Goal: Check status: Check status

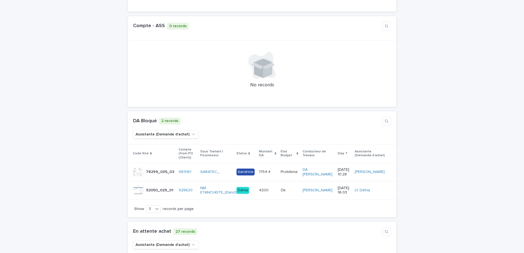
scroll to position [308, 0]
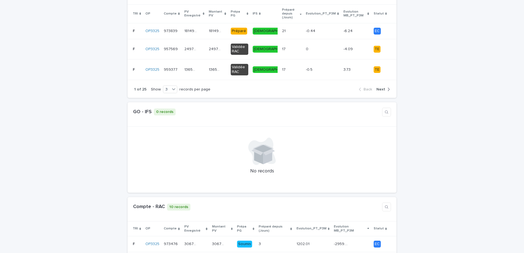
scroll to position [0, 0]
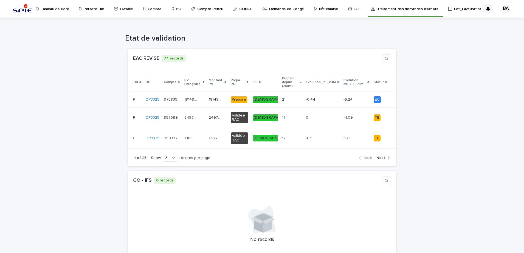
click at [454, 9] on p "Lot_Facturation" at bounding box center [468, 6] width 28 height 12
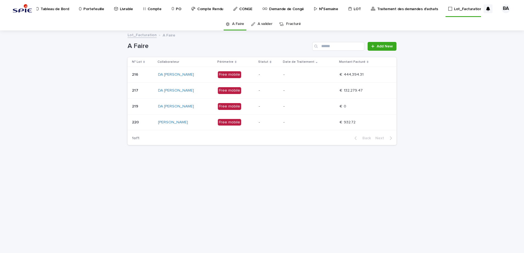
click at [315, 87] on div "-" at bounding box center [309, 90] width 52 height 6
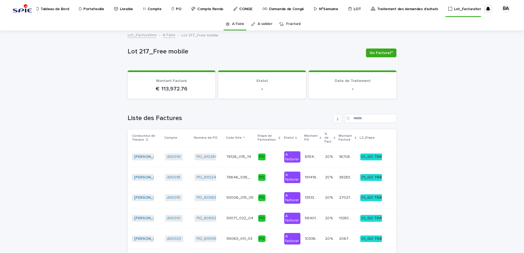
scroll to position [39, 0]
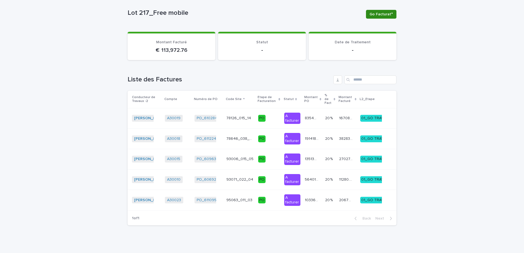
click at [376, 16] on span "Go Facturat°" at bounding box center [380, 14] width 23 height 5
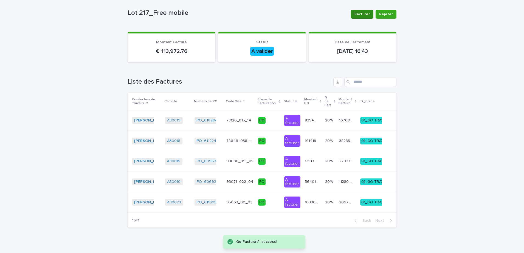
click at [367, 14] on span "Facturer" at bounding box center [361, 14] width 15 height 5
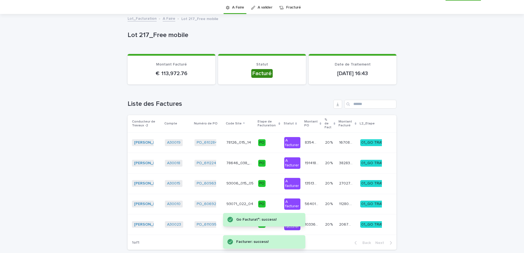
scroll to position [0, 0]
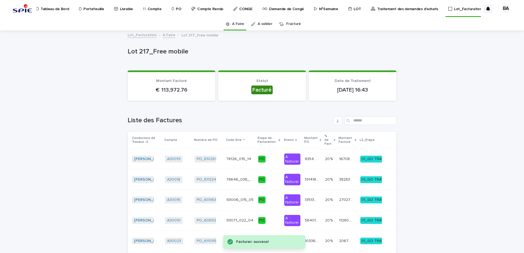
click at [266, 25] on link "A valider" at bounding box center [264, 24] width 15 height 13
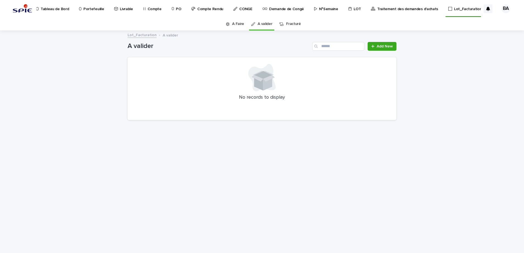
click at [237, 24] on link "A Faire" at bounding box center [238, 24] width 12 height 13
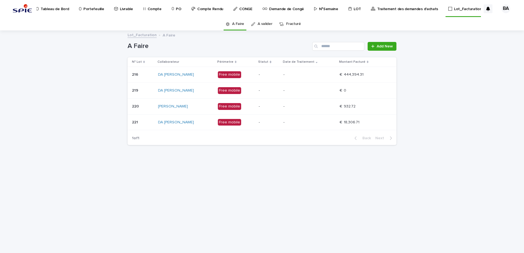
click at [330, 78] on div "-" at bounding box center [309, 74] width 52 height 9
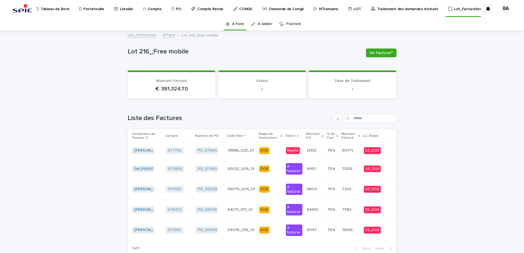
click at [286, 21] on link "Fracturé" at bounding box center [293, 24] width 15 height 13
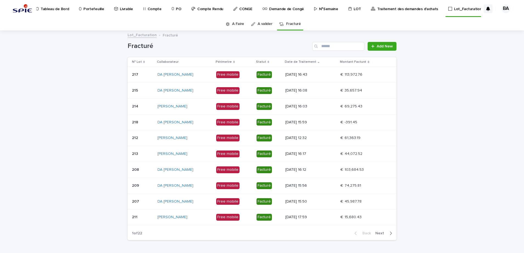
click at [265, 23] on link "A valider" at bounding box center [264, 24] width 15 height 13
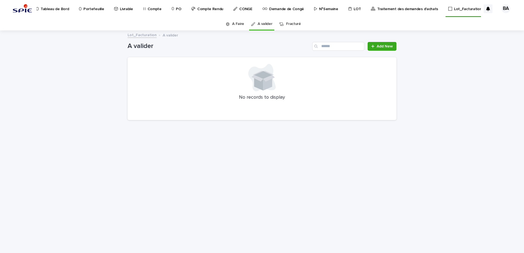
click at [240, 22] on link "A Faire" at bounding box center [238, 24] width 12 height 13
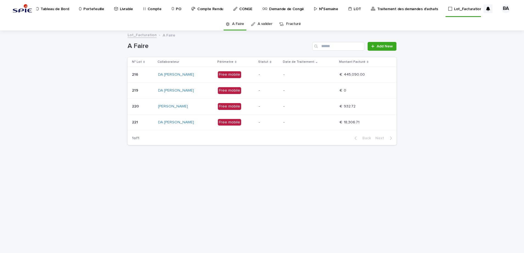
click at [294, 23] on link "Fracturé" at bounding box center [293, 24] width 15 height 13
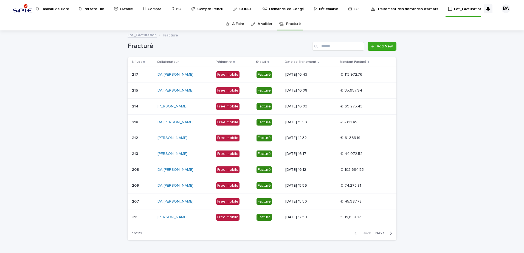
click at [239, 22] on link "A Faire" at bounding box center [238, 24] width 12 height 13
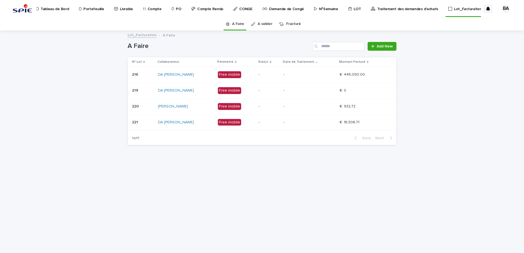
click at [292, 22] on link "Fracturé" at bounding box center [293, 24] width 15 height 13
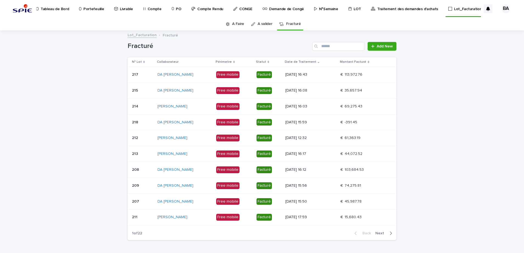
click at [240, 24] on link "A Faire" at bounding box center [238, 24] width 12 height 13
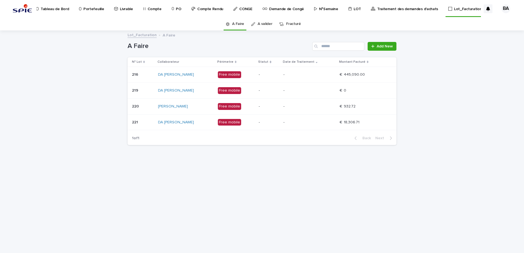
click at [259, 24] on link "A valider" at bounding box center [264, 24] width 15 height 13
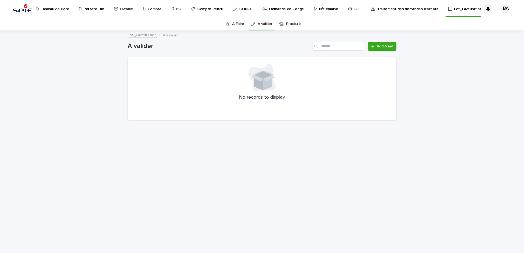
click at [288, 23] on link "Fracturé" at bounding box center [293, 24] width 15 height 13
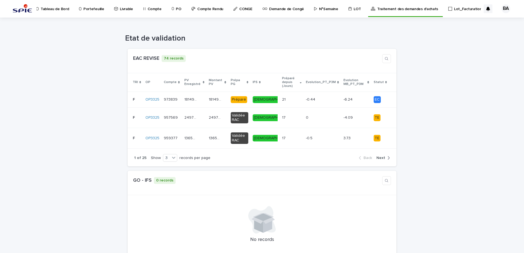
click at [102, 10] on p "Portefeuille" at bounding box center [93, 6] width 21 height 12
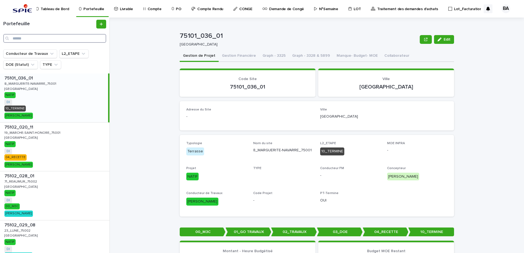
click at [66, 39] on input "Search" at bounding box center [54, 38] width 103 height 9
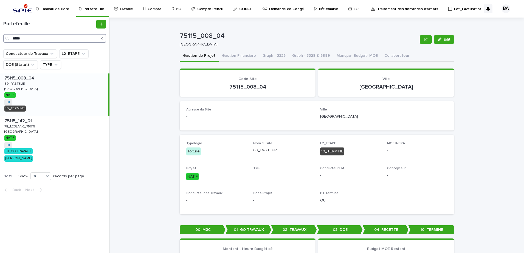
type input "*****"
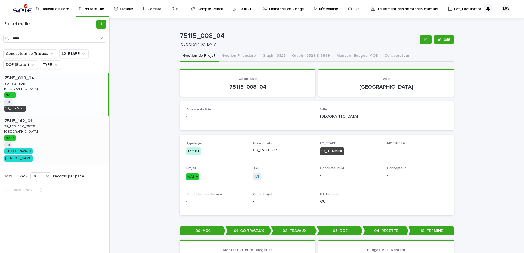
click at [58, 141] on div "75115_142_01 75115_142_01 78_LEBLANC_75015 78_LEBLANC_75015 PARIS PARIS NATIF D…" at bounding box center [54, 140] width 109 height 49
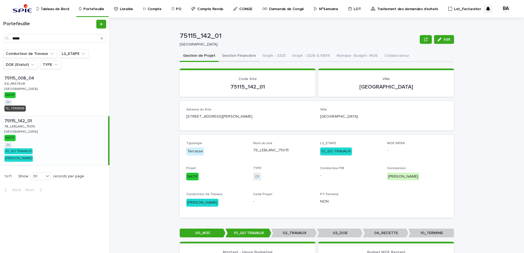
click at [237, 55] on button "Gestion Financière" at bounding box center [239, 56] width 41 height 12
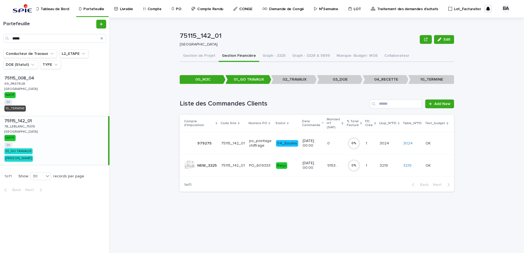
click at [332, 167] on td "91533.53 91533.53" at bounding box center [335, 165] width 20 height 22
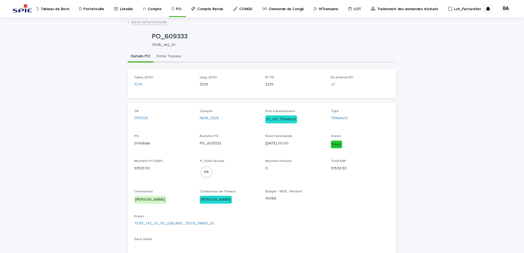
click at [168, 54] on button "Fiche Travaux" at bounding box center [168, 57] width 31 height 12
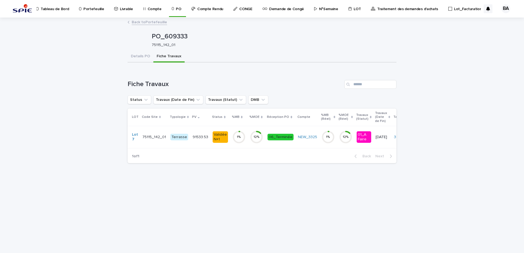
click at [257, 145] on div "12 %" at bounding box center [256, 137] width 13 height 18
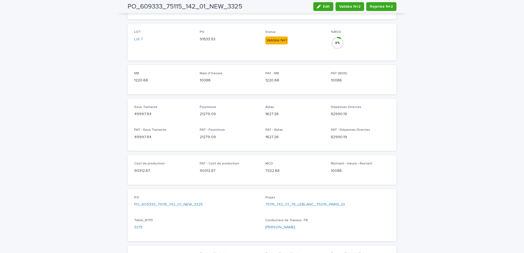
scroll to position [34, 0]
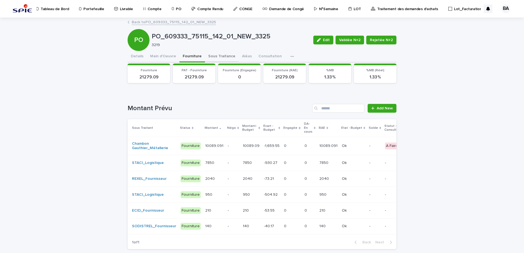
click at [216, 53] on button "Sous Traitance" at bounding box center [222, 57] width 34 height 12
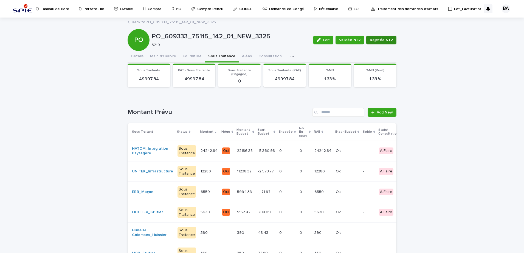
click at [371, 39] on span "Rejetée N+2" at bounding box center [381, 39] width 23 height 5
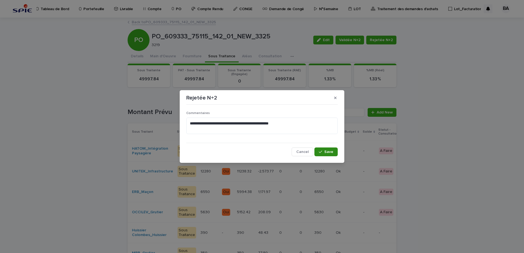
click at [324, 153] on div "button" at bounding box center [321, 152] width 5 height 4
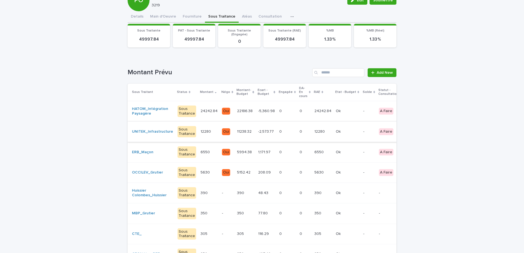
scroll to position [69, 0]
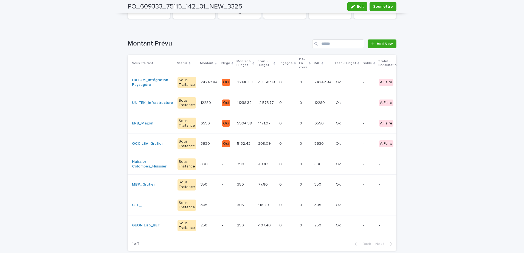
click at [481, 93] on div "Loading... Saving… Loading... Saving… PO_609333_75115_142_01_NEW_3325 Edit Soum…" at bounding box center [262, 116] width 524 height 333
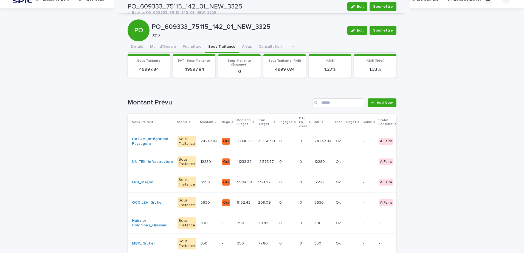
scroll to position [0, 0]
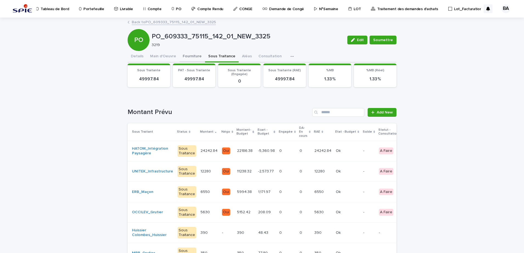
click at [179, 53] on button "Fourniture" at bounding box center [192, 57] width 26 height 12
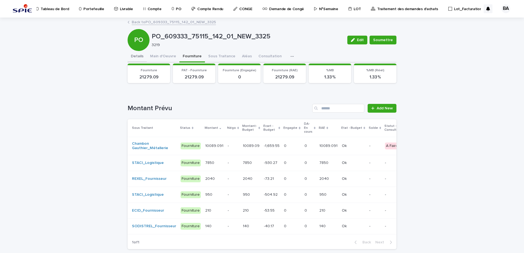
click at [137, 56] on button "Details" at bounding box center [137, 57] width 19 height 12
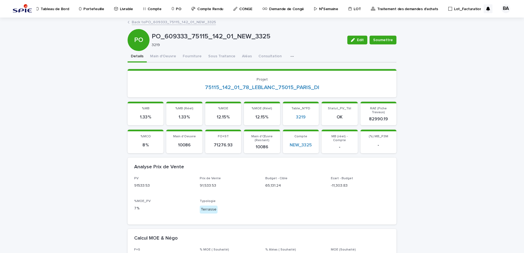
click at [154, 23] on link "Back to PO_609333_75115_142_01_NEW_3325" at bounding box center [174, 22] width 84 height 6
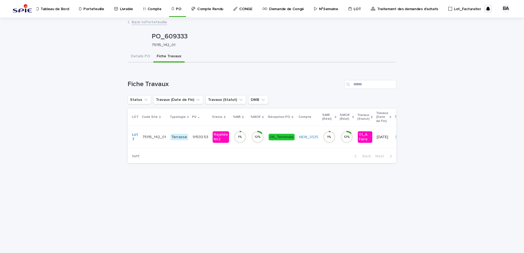
click at [148, 23] on link "Back to Portefeuille" at bounding box center [149, 22] width 35 height 6
